Goal: Transaction & Acquisition: Purchase product/service

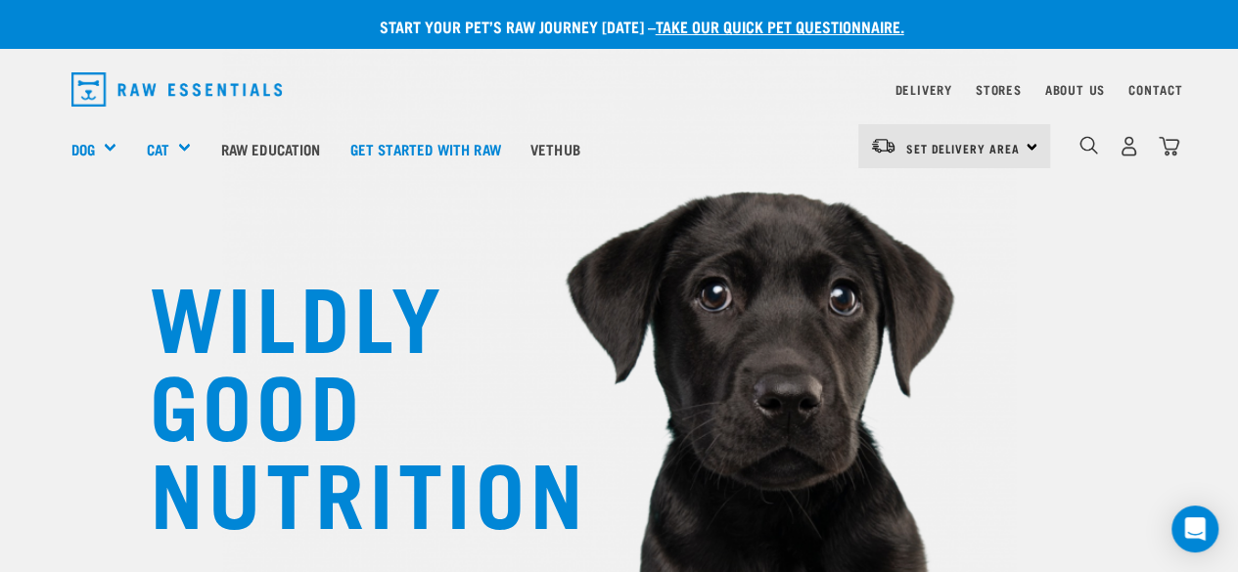
click at [96, 80] on img "dropdown navigation" at bounding box center [176, 89] width 211 height 34
click at [160, 83] on img "dropdown navigation" at bounding box center [176, 89] width 211 height 34
click at [191, 90] on img "dropdown navigation" at bounding box center [176, 89] width 211 height 34
click at [96, 83] on img "dropdown navigation" at bounding box center [176, 89] width 211 height 34
click at [1127, 146] on img "dropdown navigation" at bounding box center [1128, 146] width 21 height 21
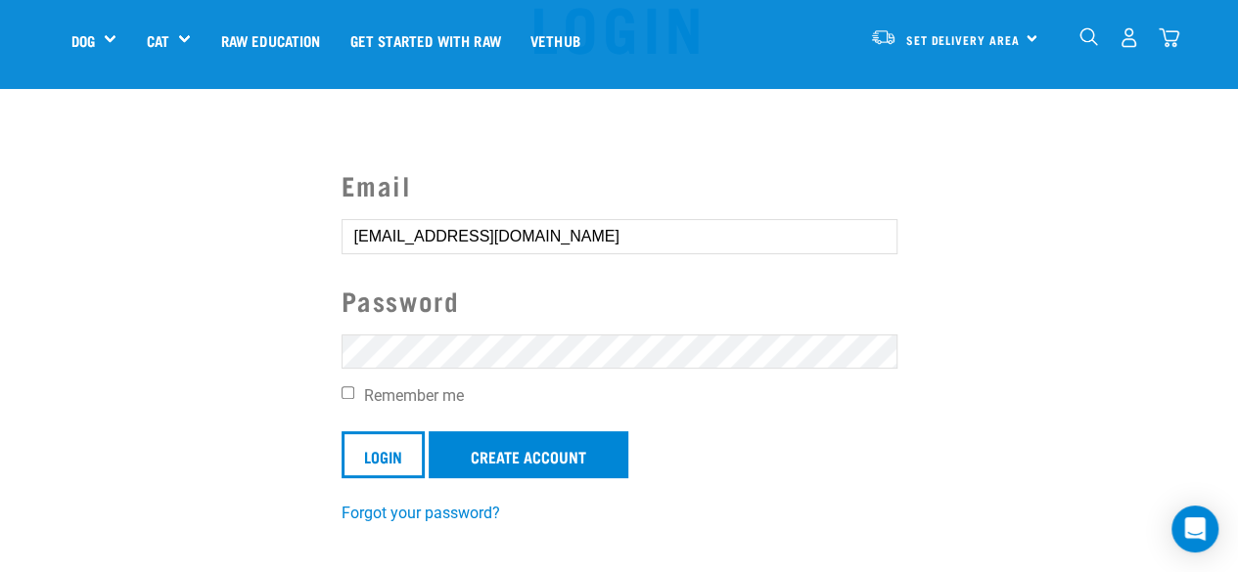
scroll to position [196, 0]
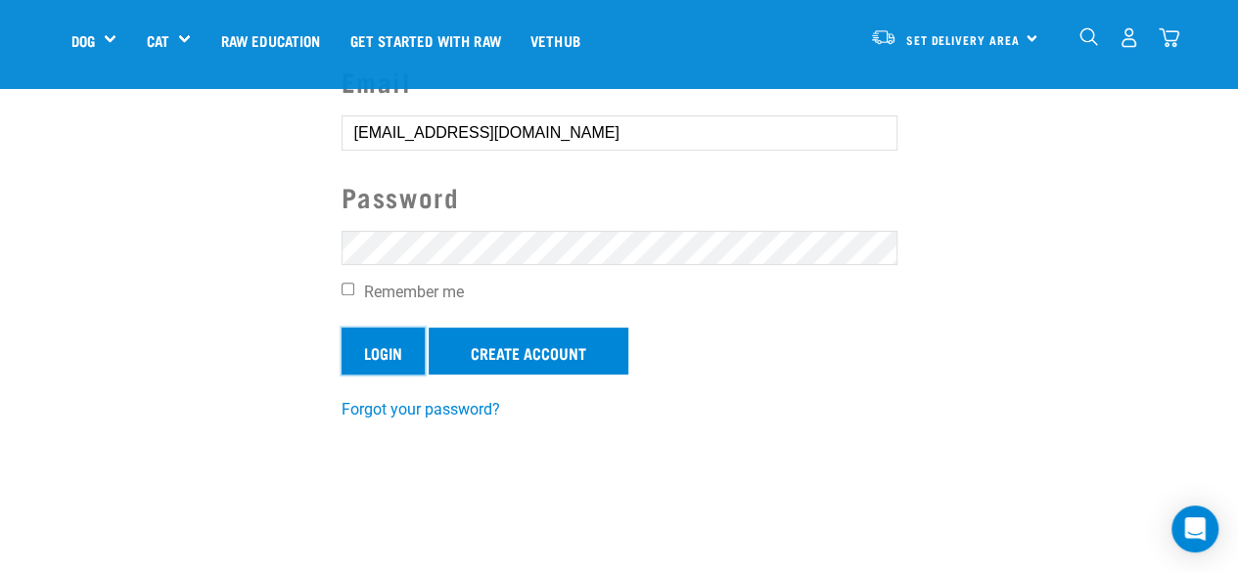
click at [386, 345] on input "Login" at bounding box center [382, 351] width 83 height 47
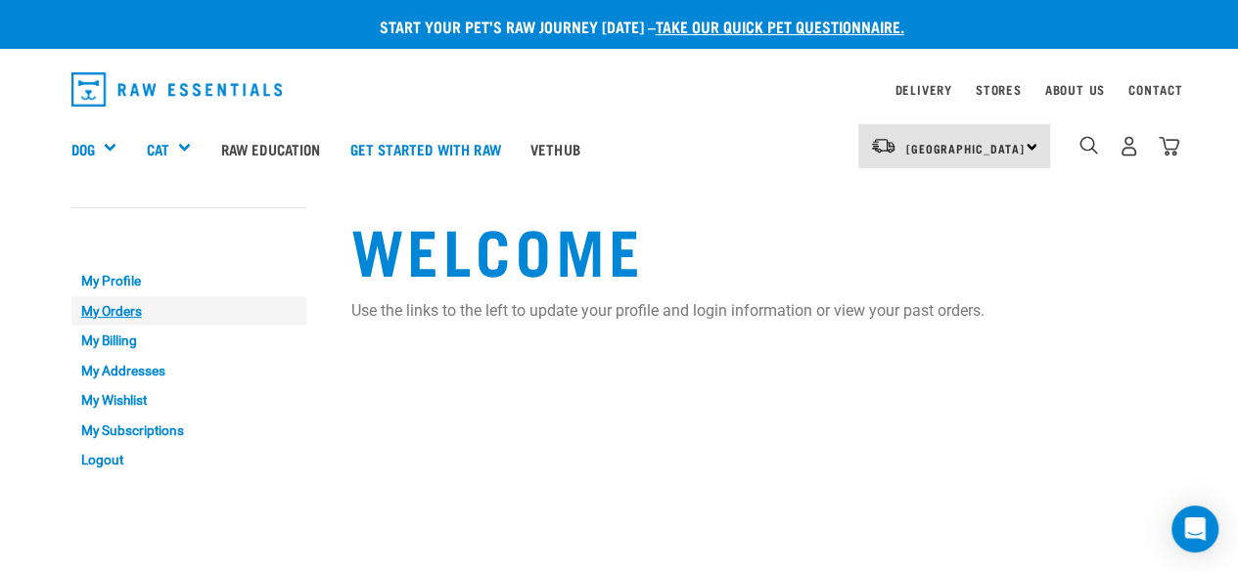
click at [125, 314] on link "My Orders" at bounding box center [188, 311] width 235 height 30
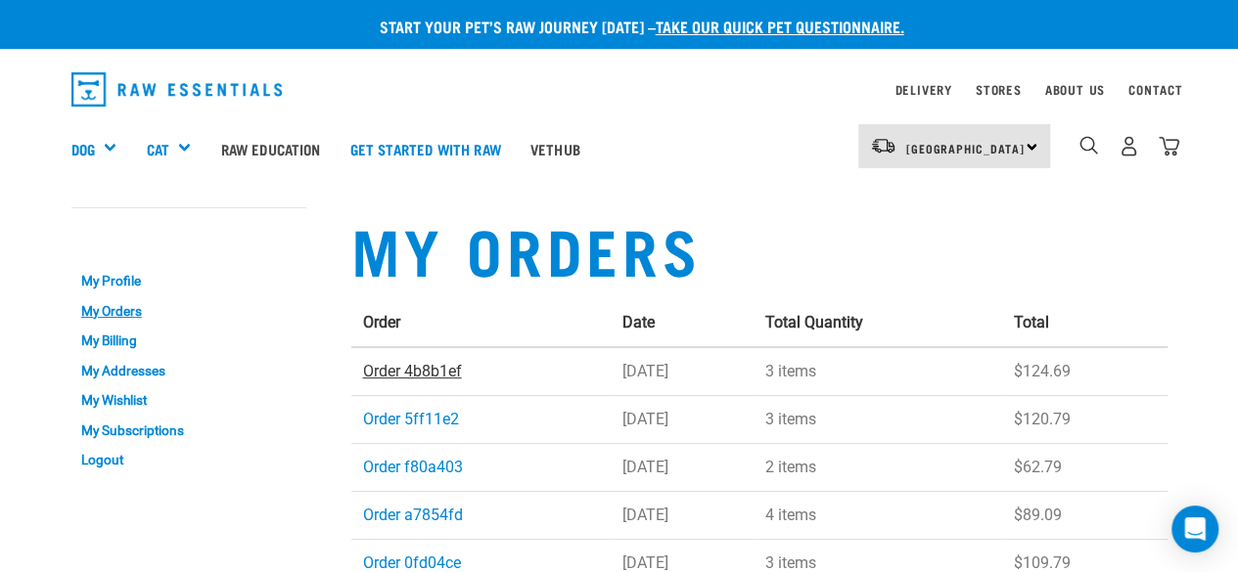
click at [411, 375] on link "Order 4b8b1ef" at bounding box center [412, 371] width 99 height 19
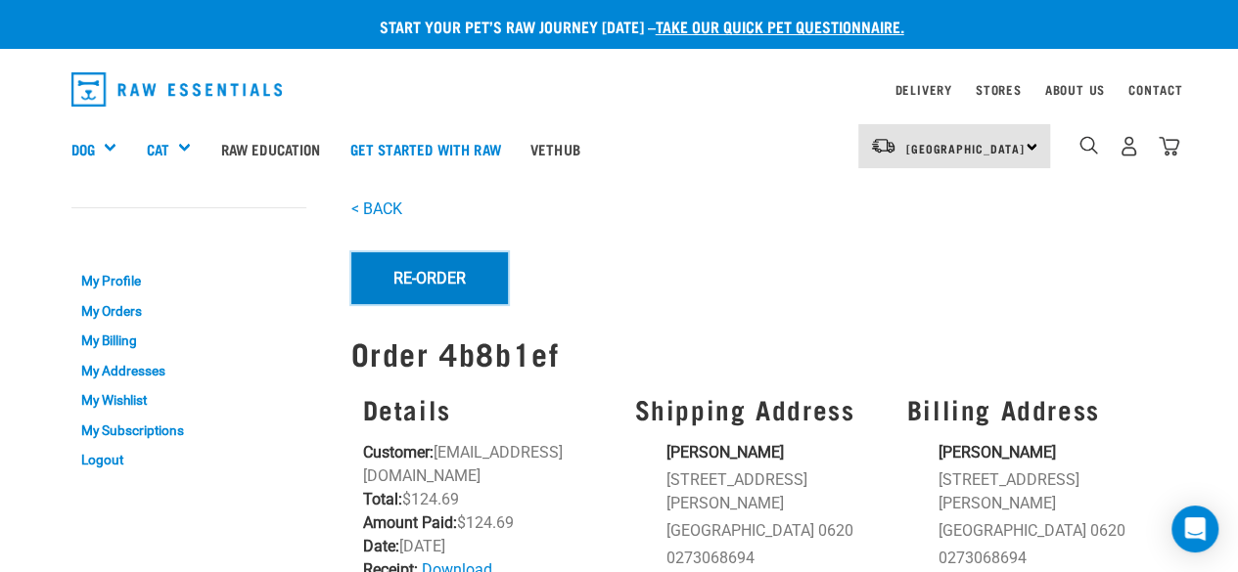
click at [461, 271] on button "Re-Order" at bounding box center [429, 277] width 157 height 51
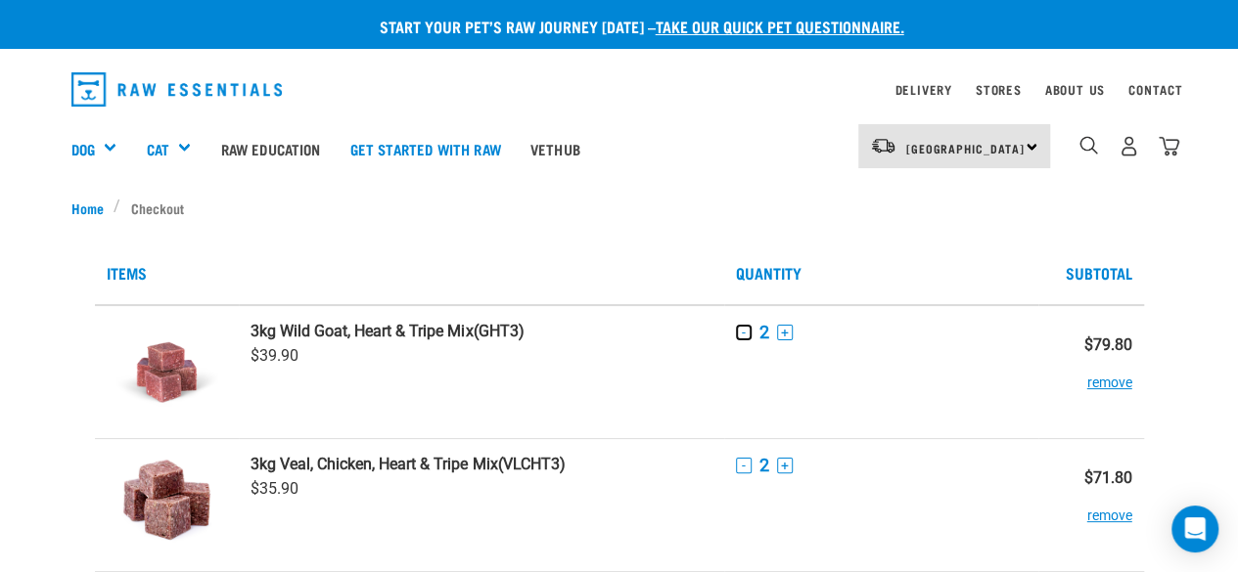
click at [742, 333] on button "-" at bounding box center [744, 333] width 16 height 16
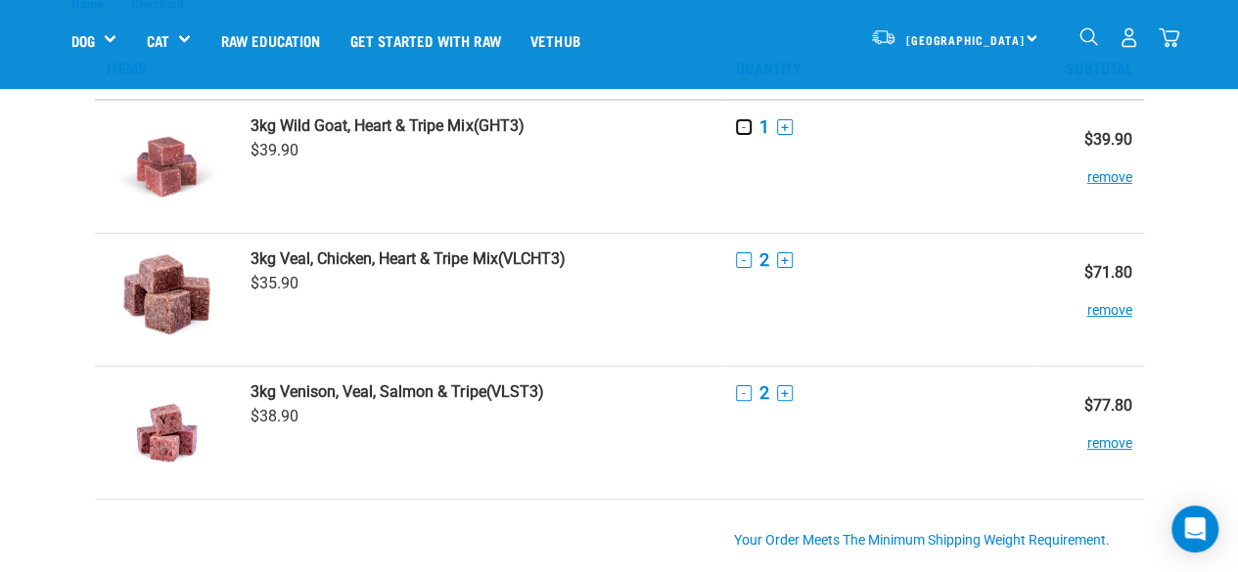
scroll to position [98, 0]
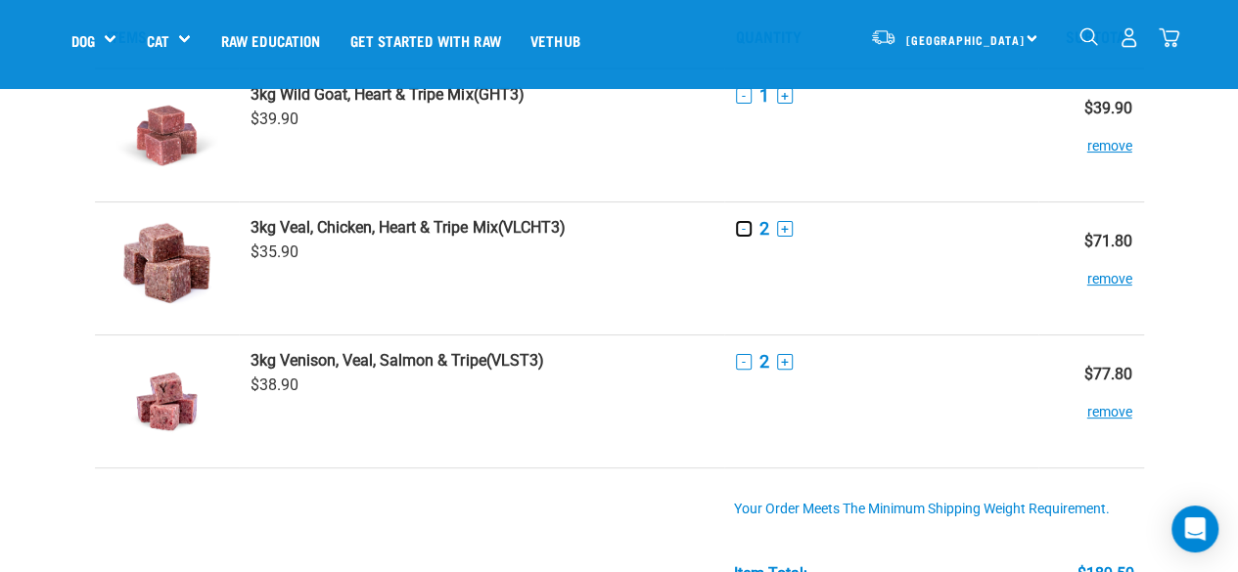
click at [744, 222] on button "-" at bounding box center [744, 229] width 16 height 16
click at [744, 362] on button "-" at bounding box center [744, 362] width 16 height 16
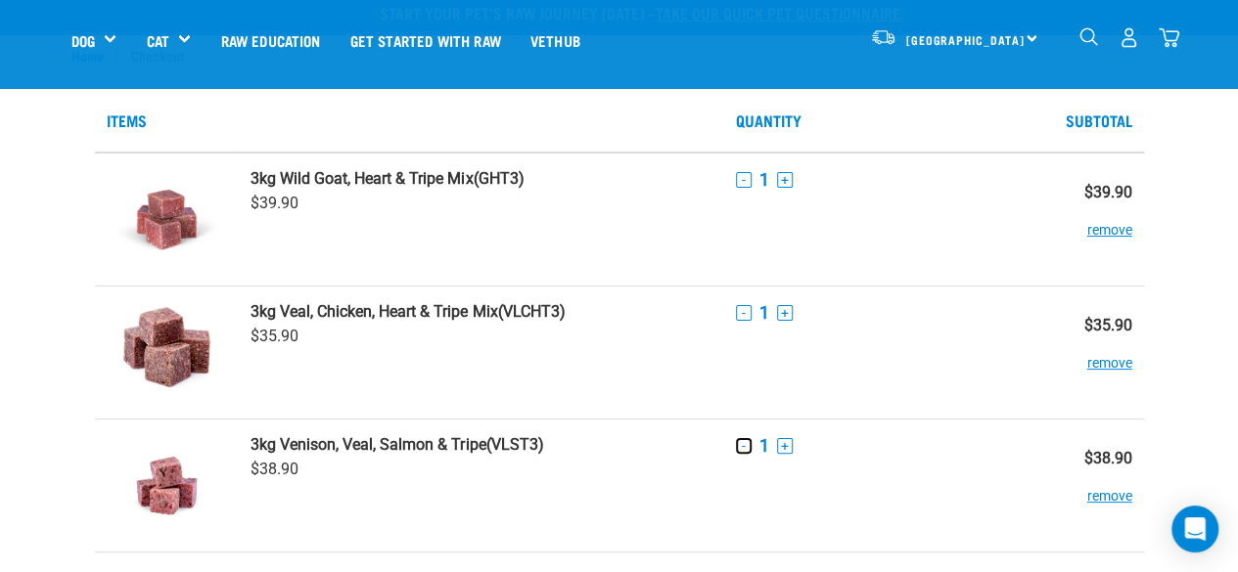
scroll to position [0, 0]
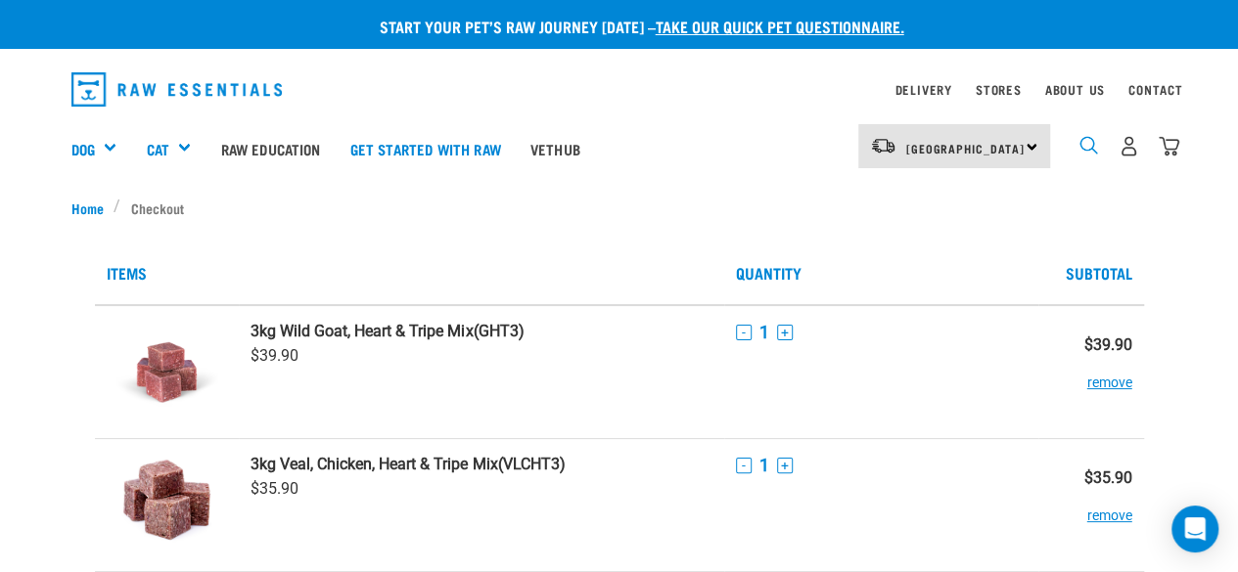
click at [1086, 147] on img "dropdown navigation" at bounding box center [1088, 145] width 19 height 19
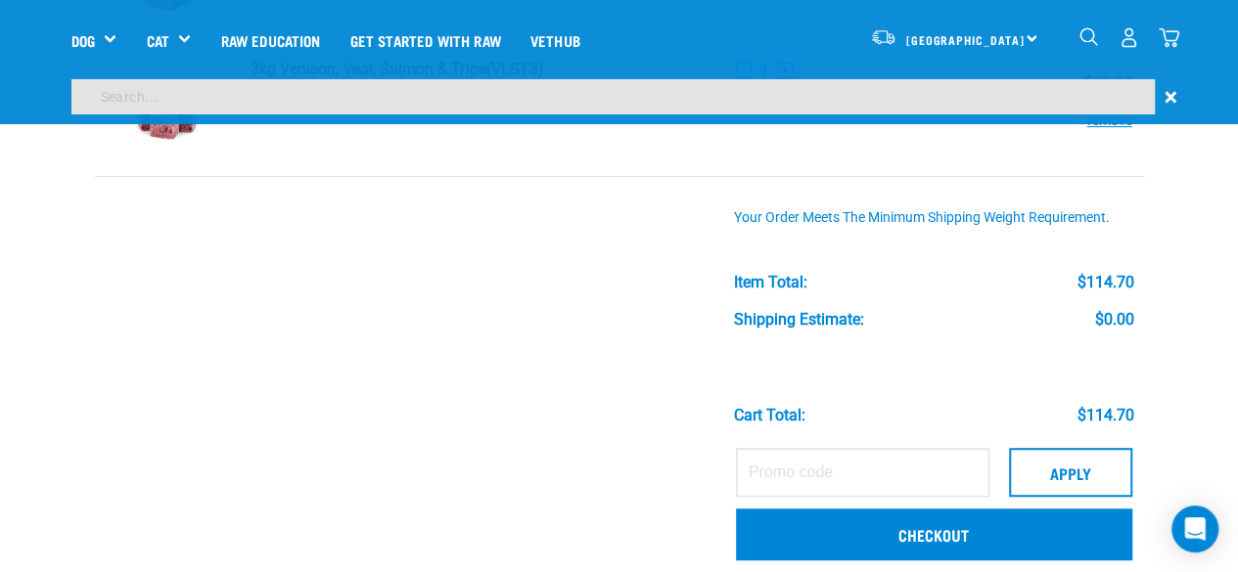
scroll to position [391, 0]
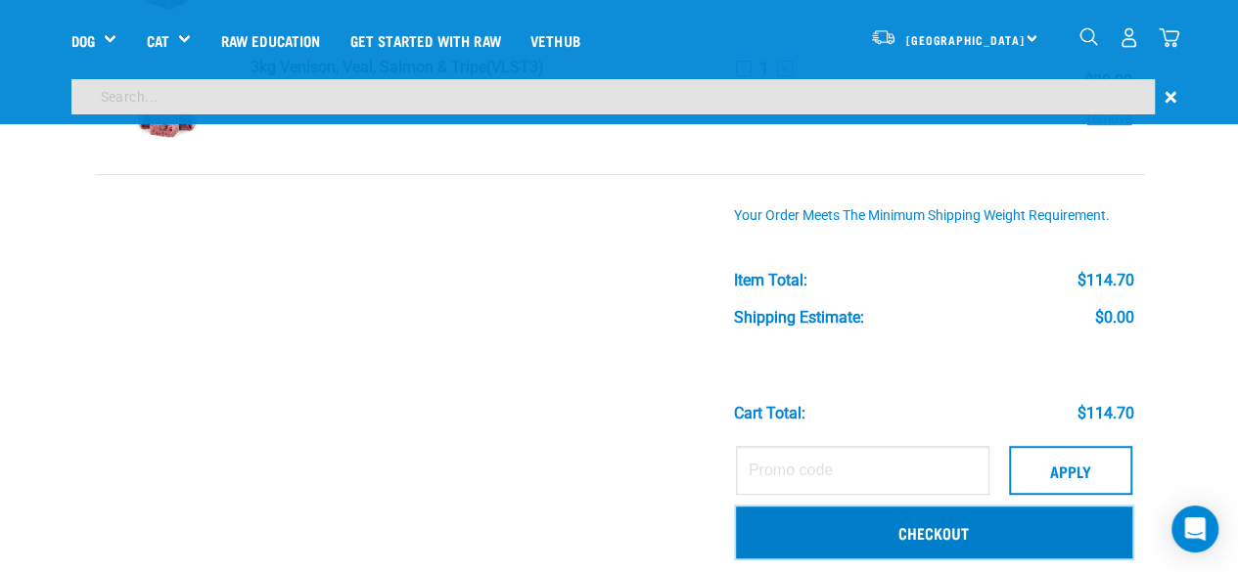
click at [804, 525] on link "Checkout" at bounding box center [934, 532] width 396 height 51
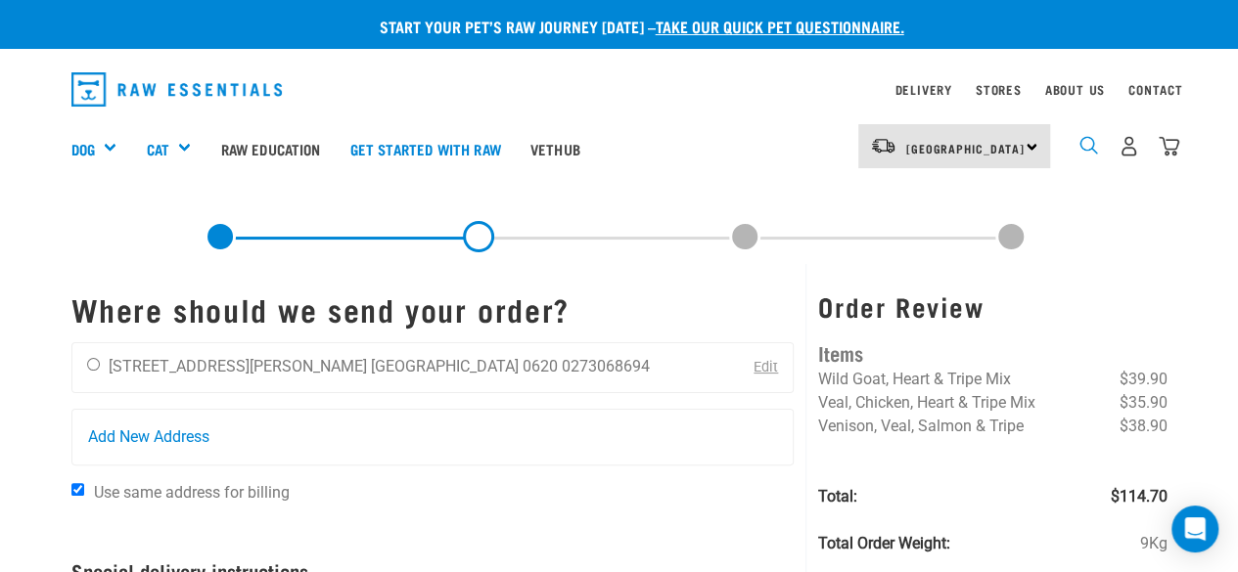
click at [1084, 146] on img "dropdown navigation" at bounding box center [1088, 145] width 19 height 19
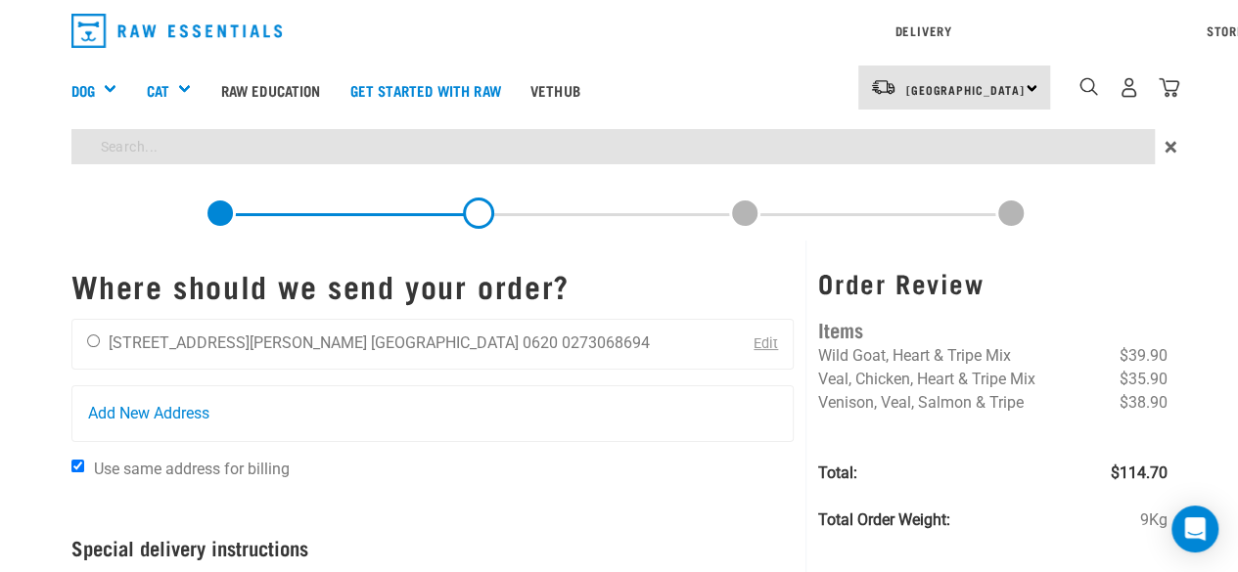
click at [410, 204] on div "Start your pet’s raw journey today – take our quick pet questionnaire. Delivery…" at bounding box center [619, 458] width 1238 height 916
type input "proN8ure"
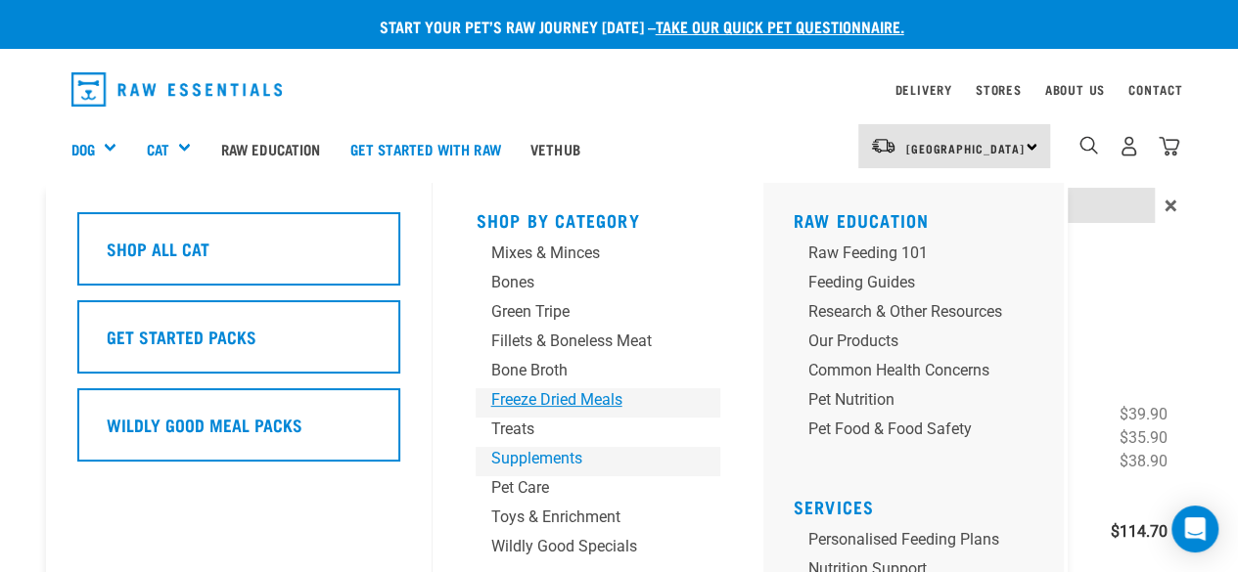
click at [517, 398] on div "Shop By Category Mixes & Minces Bones Green Tripe Treats" at bounding box center [598, 466] width 268 height 567
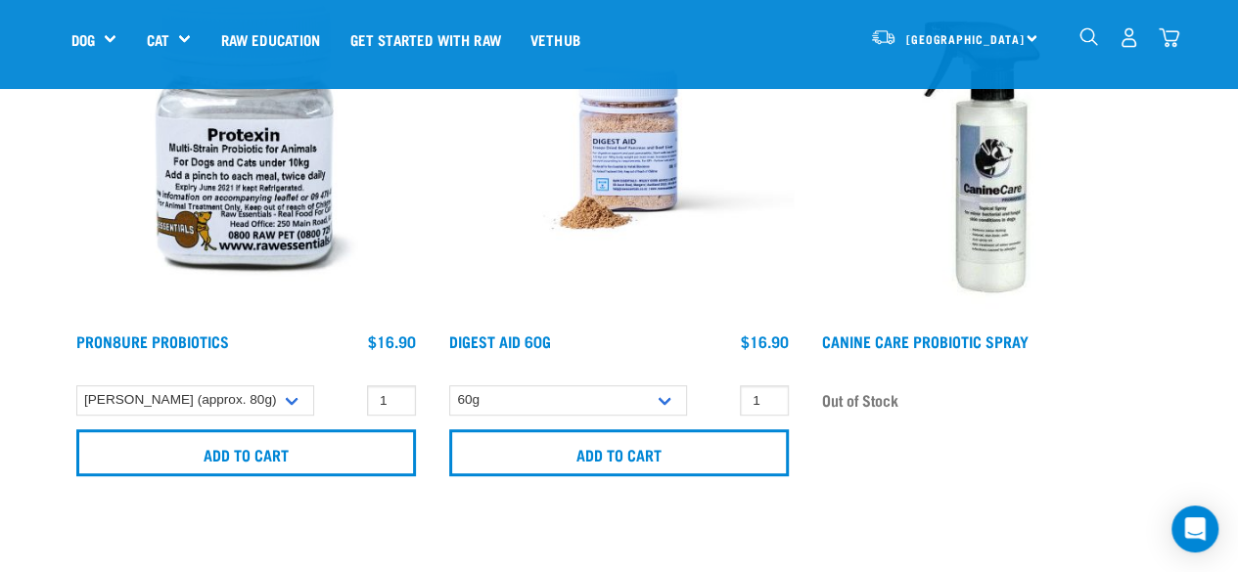
scroll to position [293, 0]
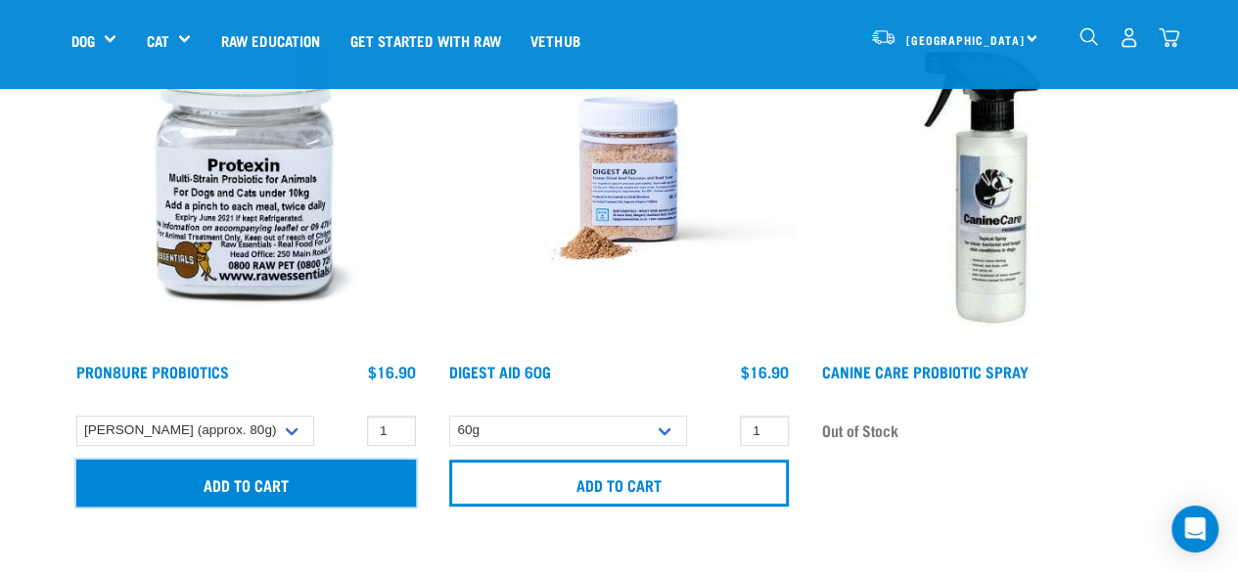
click at [228, 496] on input "Add to cart" at bounding box center [245, 483] width 339 height 47
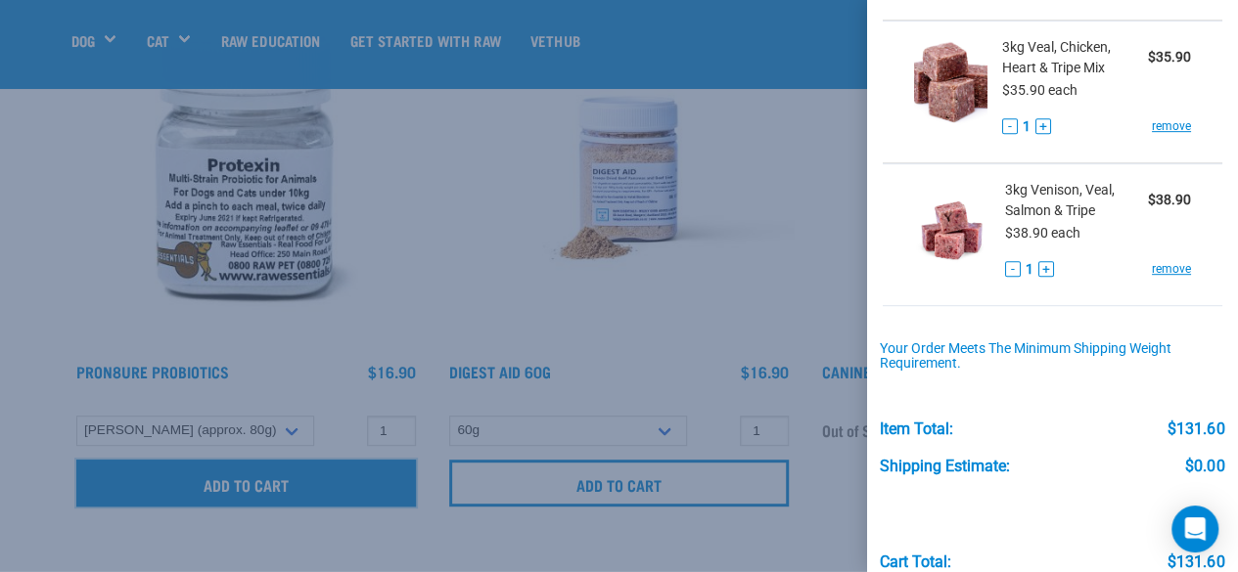
scroll to position [485, 0]
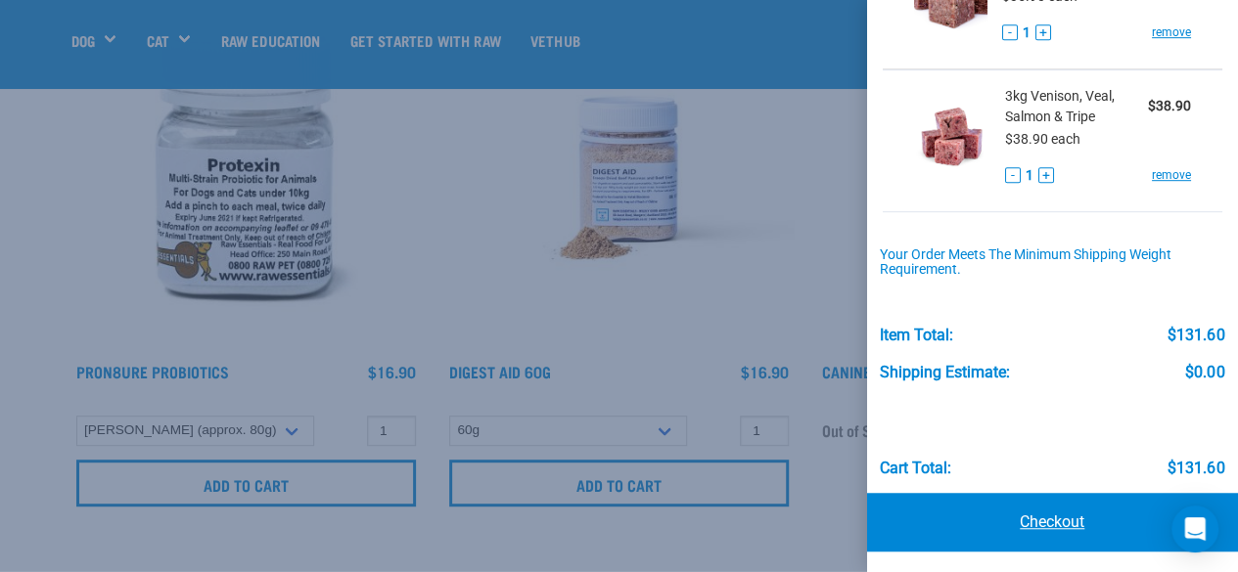
click at [999, 516] on link "Checkout" at bounding box center [1053, 522] width 372 height 59
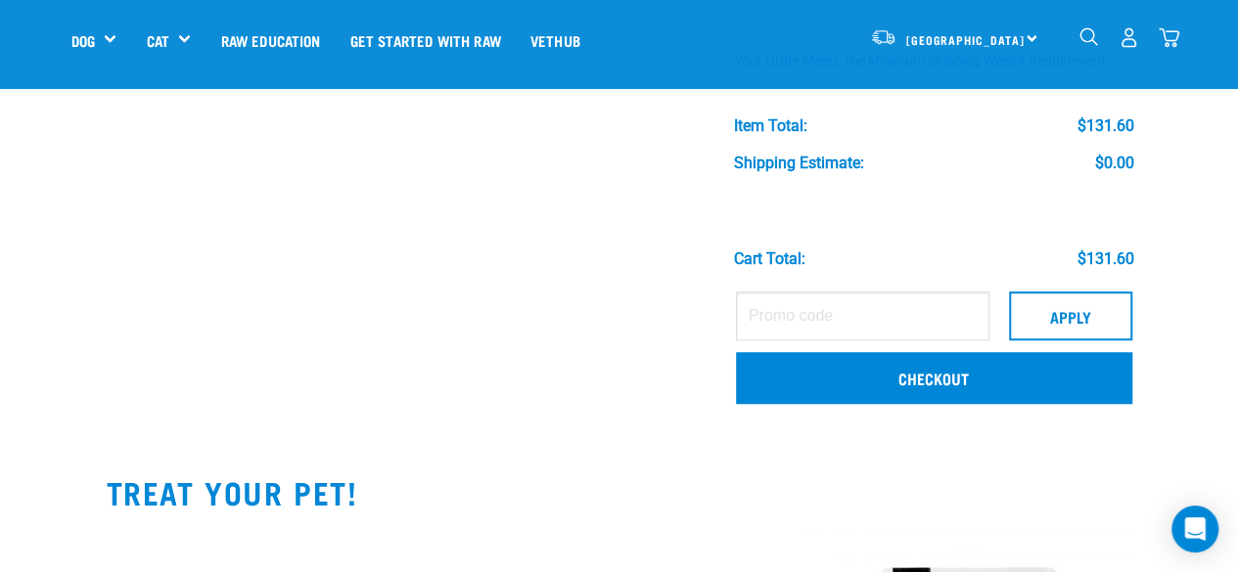
scroll to position [685, 0]
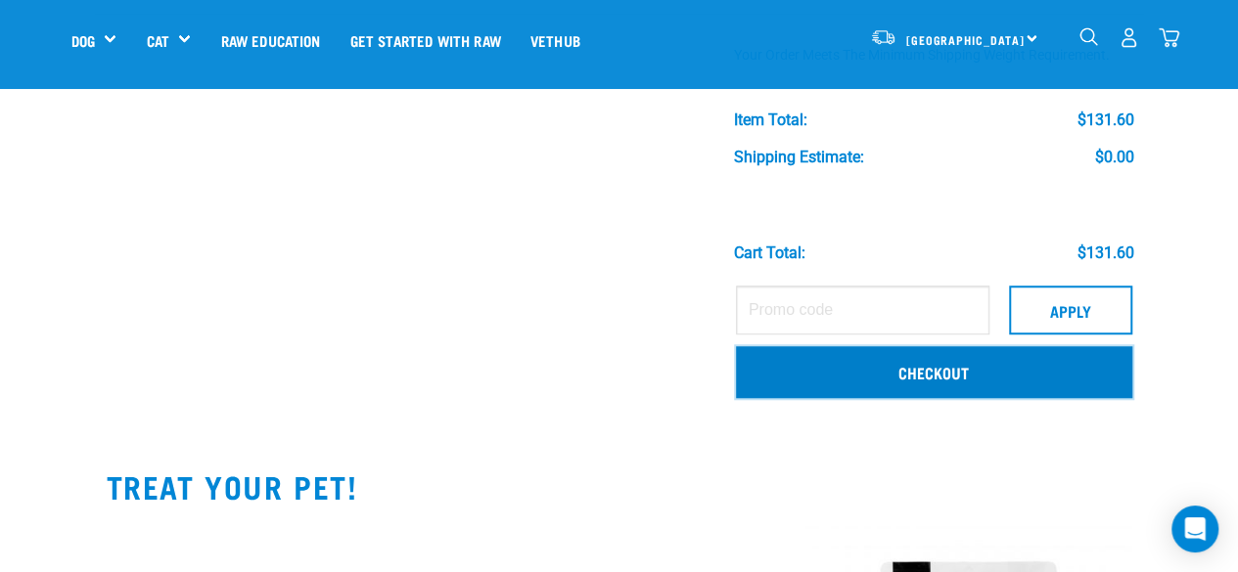
click at [873, 384] on link "Checkout" at bounding box center [934, 371] width 396 height 51
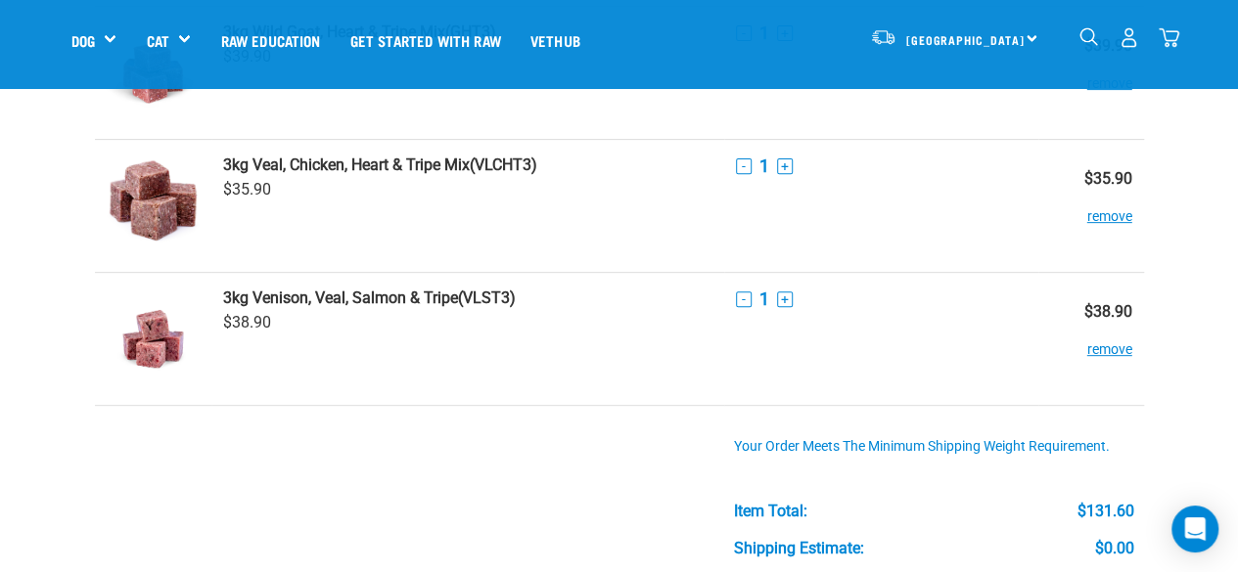
scroll to position [0, 0]
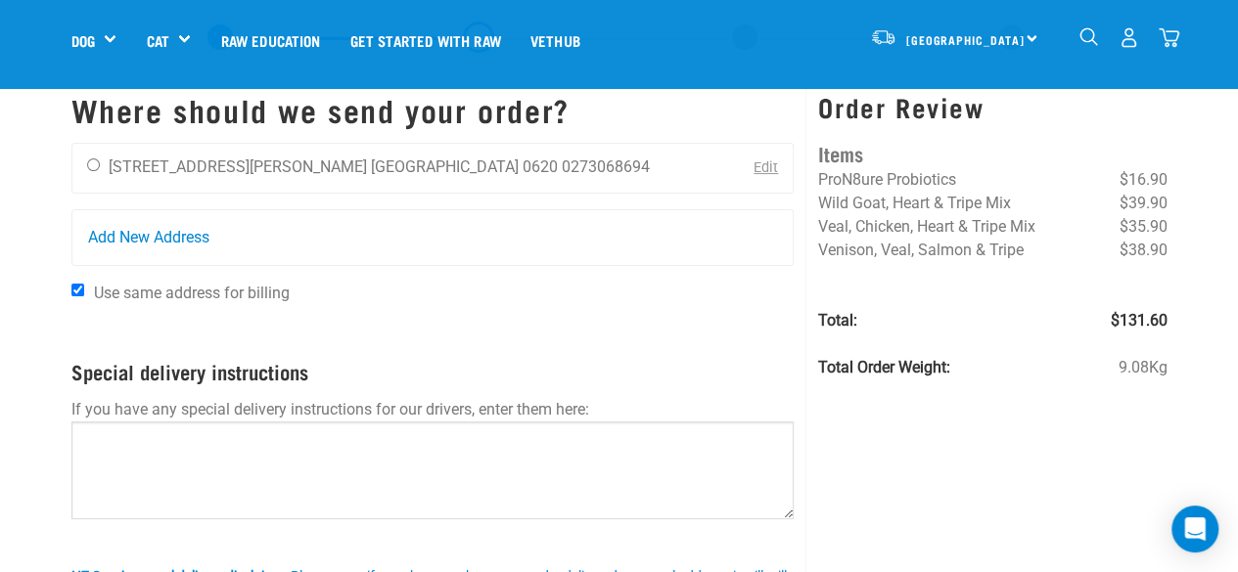
scroll to position [293, 0]
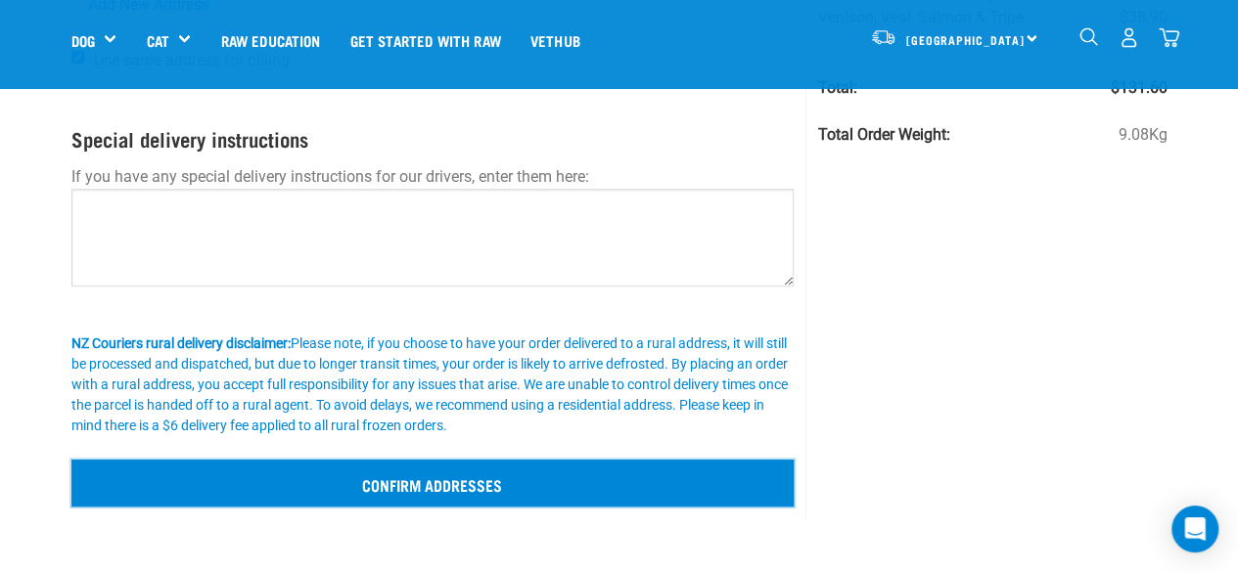
click at [396, 476] on input "Confirm addresses" at bounding box center [432, 483] width 723 height 47
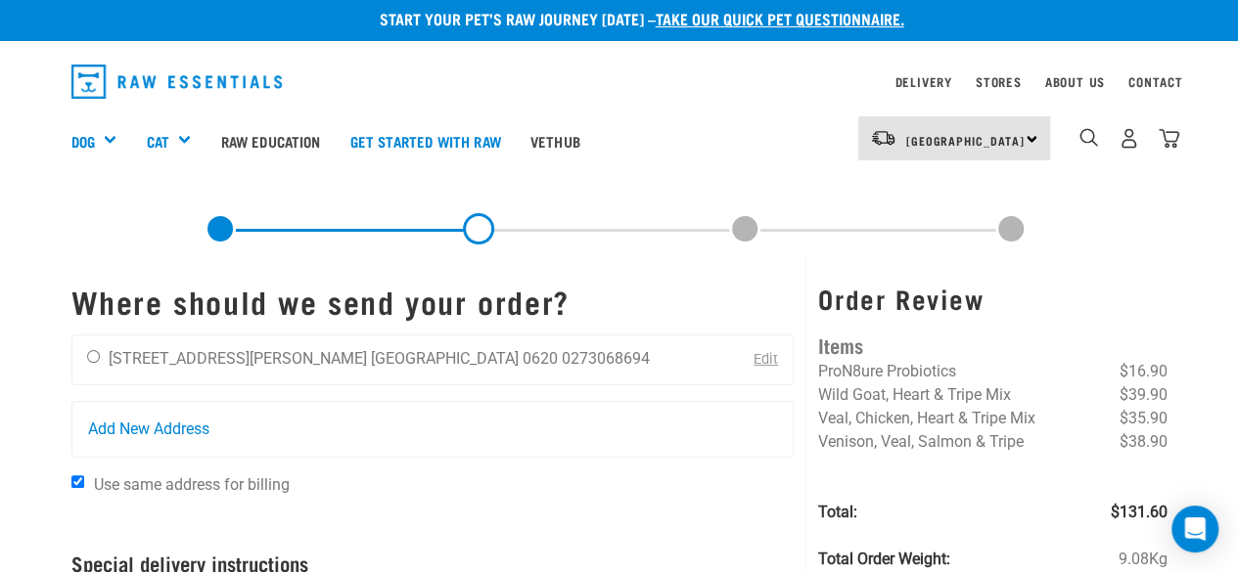
scroll to position [0, 0]
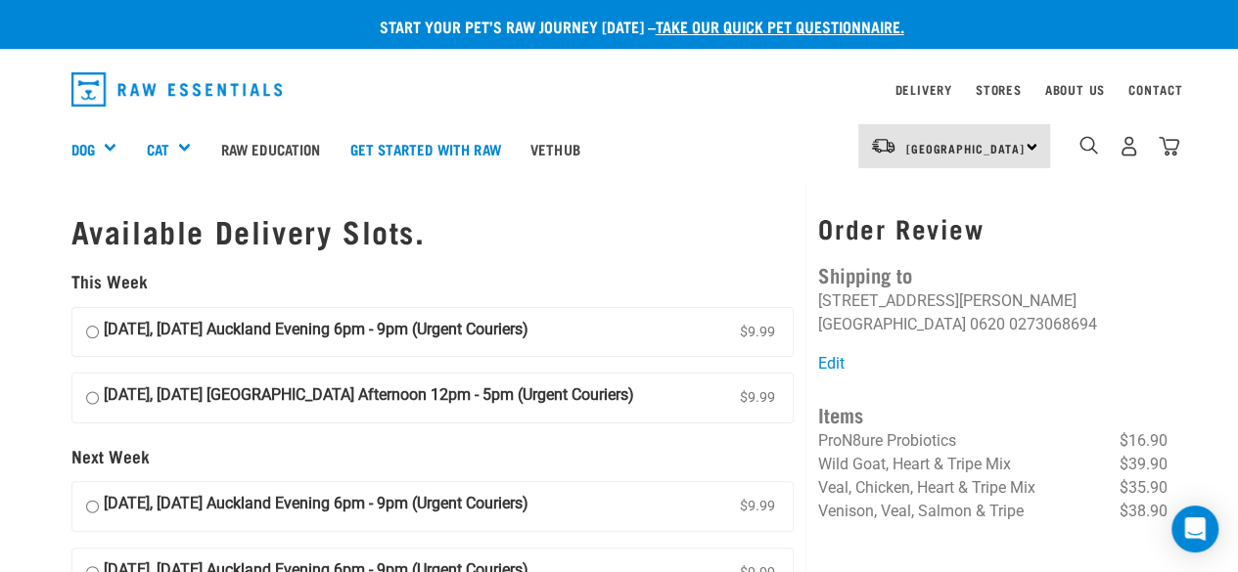
click at [93, 332] on input "[DATE], [DATE] Auckland Evening 6pm - 9pm (Urgent Couriers) $9.99" at bounding box center [92, 332] width 13 height 29
radio input "true"
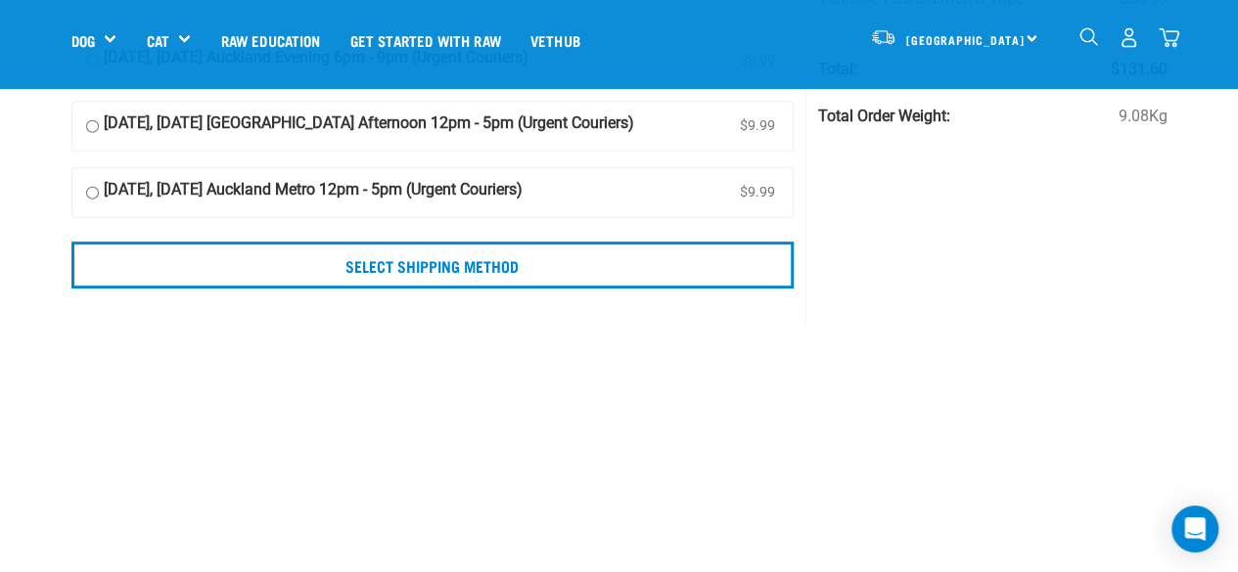
scroll to position [391, 0]
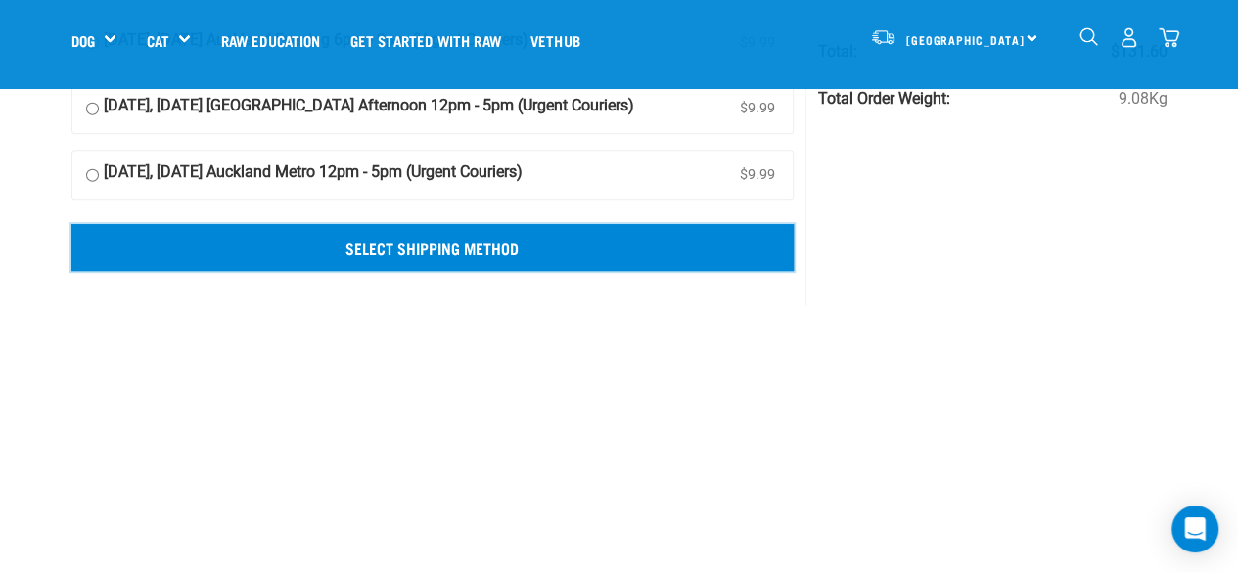
click at [480, 248] on input "Select Shipping Method" at bounding box center [432, 247] width 723 height 47
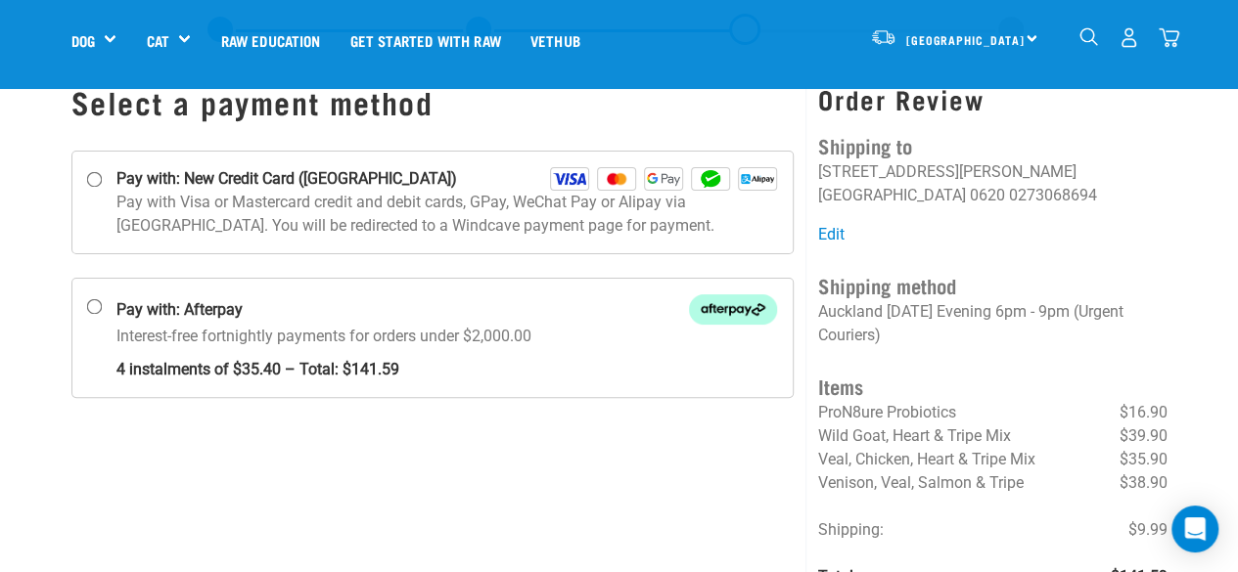
scroll to position [98, 0]
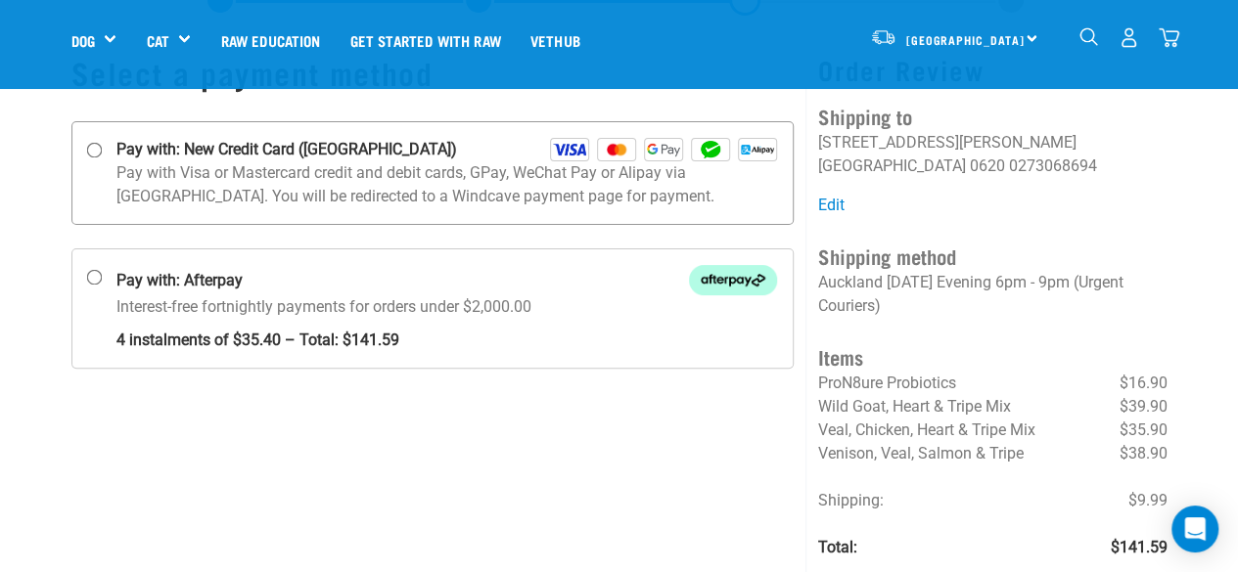
click at [90, 150] on input "Pay with: New Credit Card ([GEOGRAPHIC_DATA])" at bounding box center [94, 151] width 16 height 16
radio input "true"
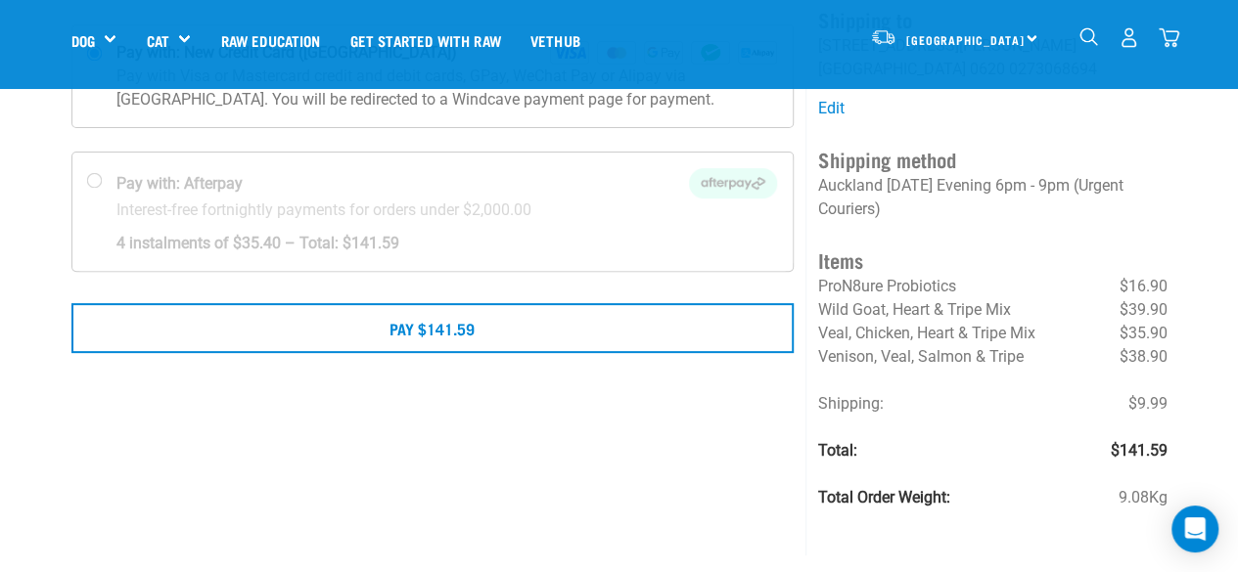
scroll to position [196, 0]
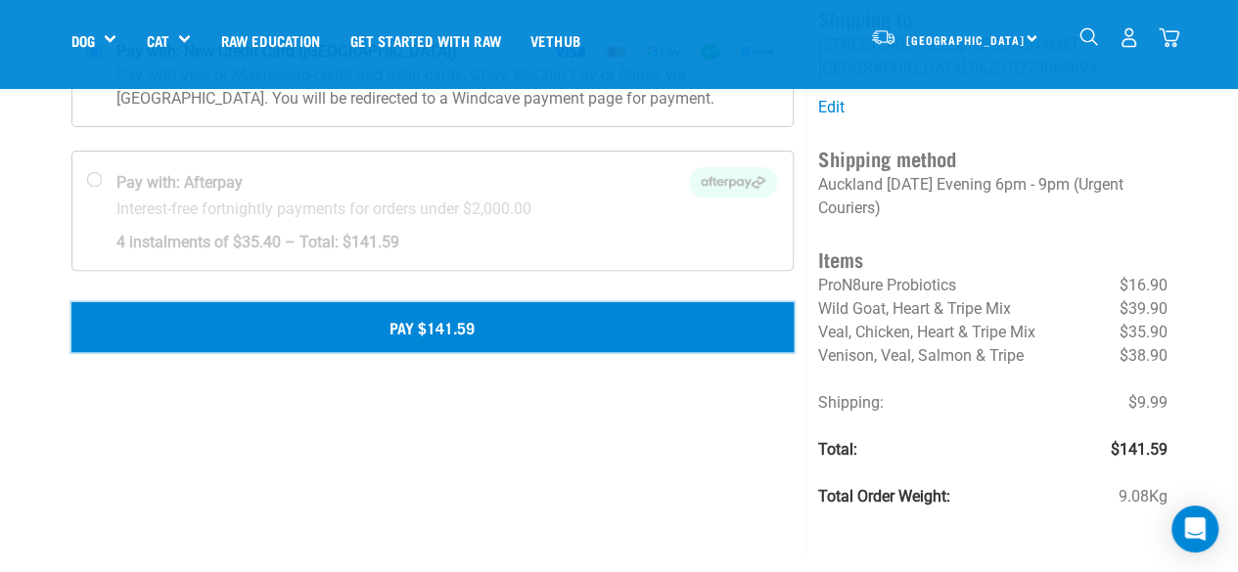
click at [416, 329] on button "Pay $141.59" at bounding box center [432, 326] width 723 height 49
